Goal: Task Accomplishment & Management: Manage account settings

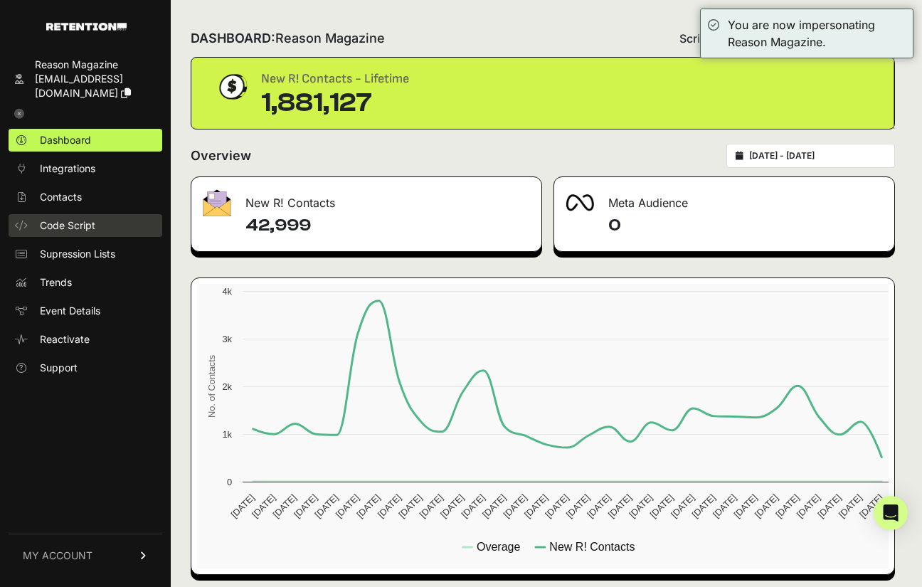
click at [67, 230] on span "Code Script" at bounding box center [67, 225] width 55 height 14
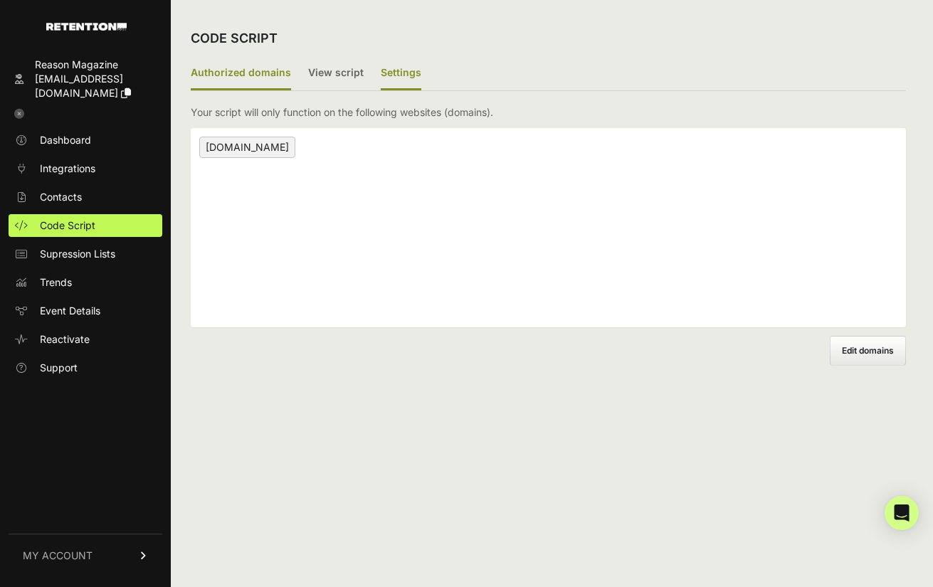
click at [388, 68] on label "Settings" at bounding box center [401, 73] width 41 height 33
click at [0, 0] on input "Settings" at bounding box center [0, 0] width 0 height 0
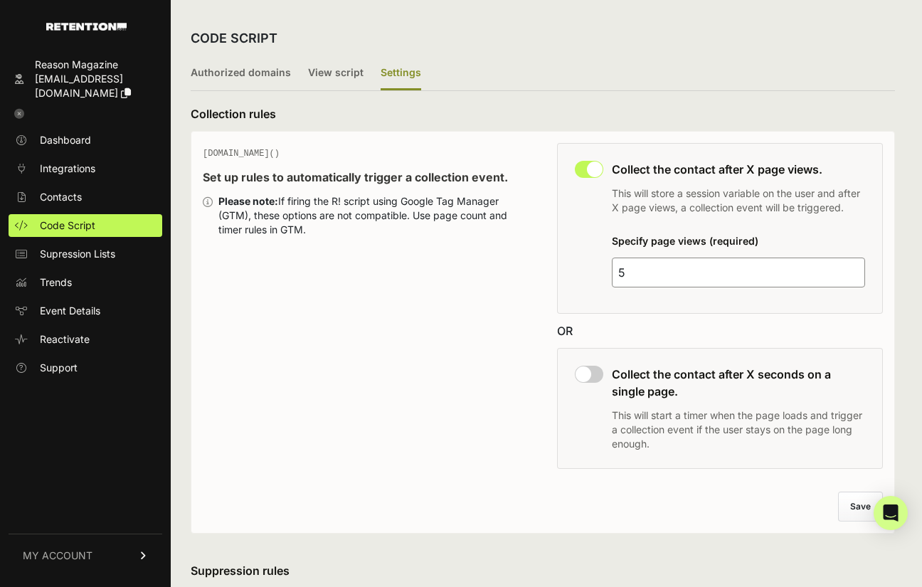
click at [653, 57] on ul "Authorized domains View script Settings" at bounding box center [543, 74] width 704 height 34
